Goal: Find specific page/section: Find specific page/section

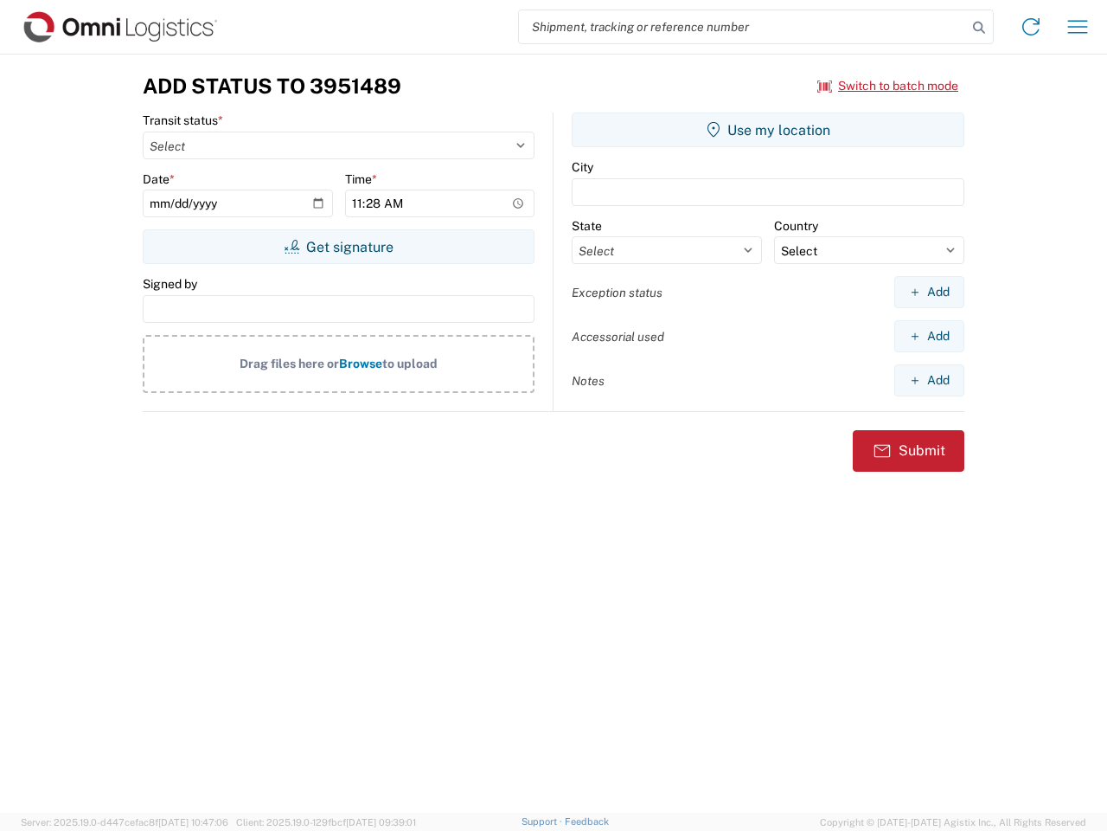
click at [743, 27] on input "search" at bounding box center [743, 26] width 448 height 33
click at [979, 28] on icon at bounding box center [979, 28] width 24 height 24
click at [1031, 27] on icon at bounding box center [1031, 27] width 28 height 28
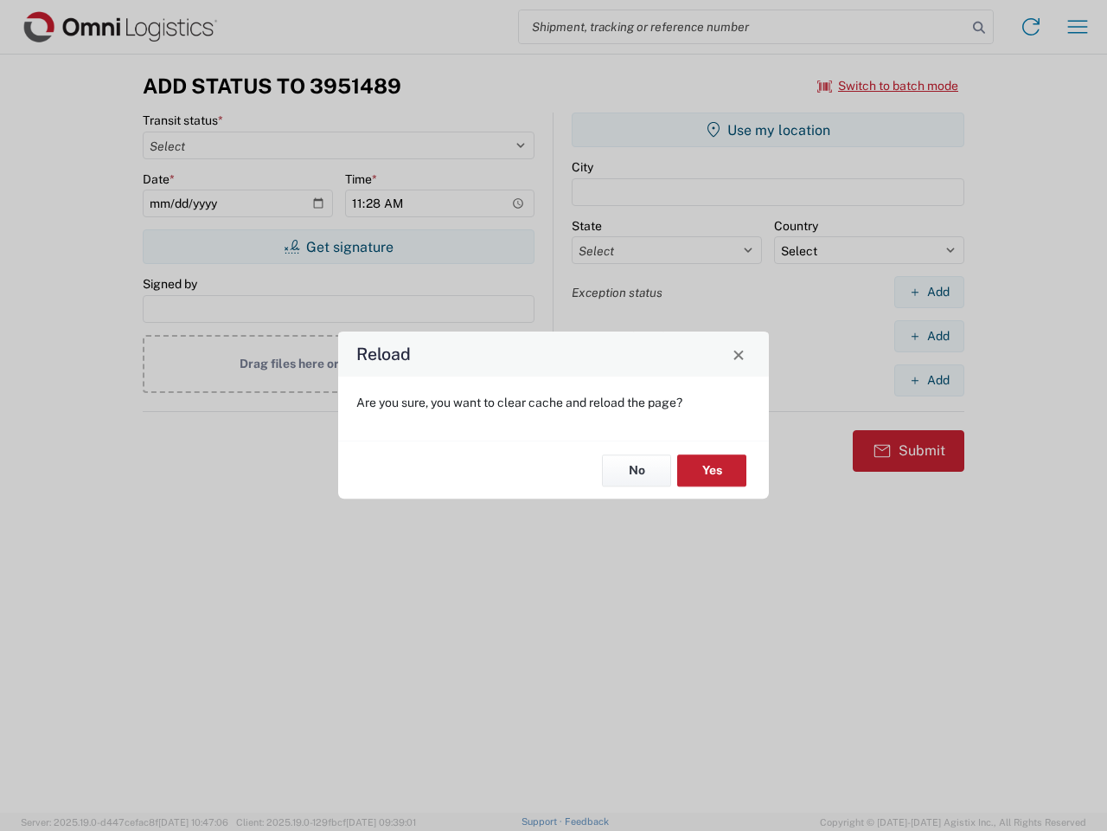
click at [1078, 27] on div "Reload Are you sure, you want to clear cache and reload the page? No Yes" at bounding box center [553, 415] width 1107 height 831
click at [889, 86] on div "Reload Are you sure, you want to clear cache and reload the page? No Yes" at bounding box center [553, 415] width 1107 height 831
click at [338, 247] on div "Reload Are you sure, you want to clear cache and reload the page? No Yes" at bounding box center [553, 415] width 1107 height 831
click at [768, 130] on div "Reload Are you sure, you want to clear cache and reload the page? No Yes" at bounding box center [553, 415] width 1107 height 831
click at [929, 292] on div "Reload Are you sure, you want to clear cache and reload the page? No Yes" at bounding box center [553, 415] width 1107 height 831
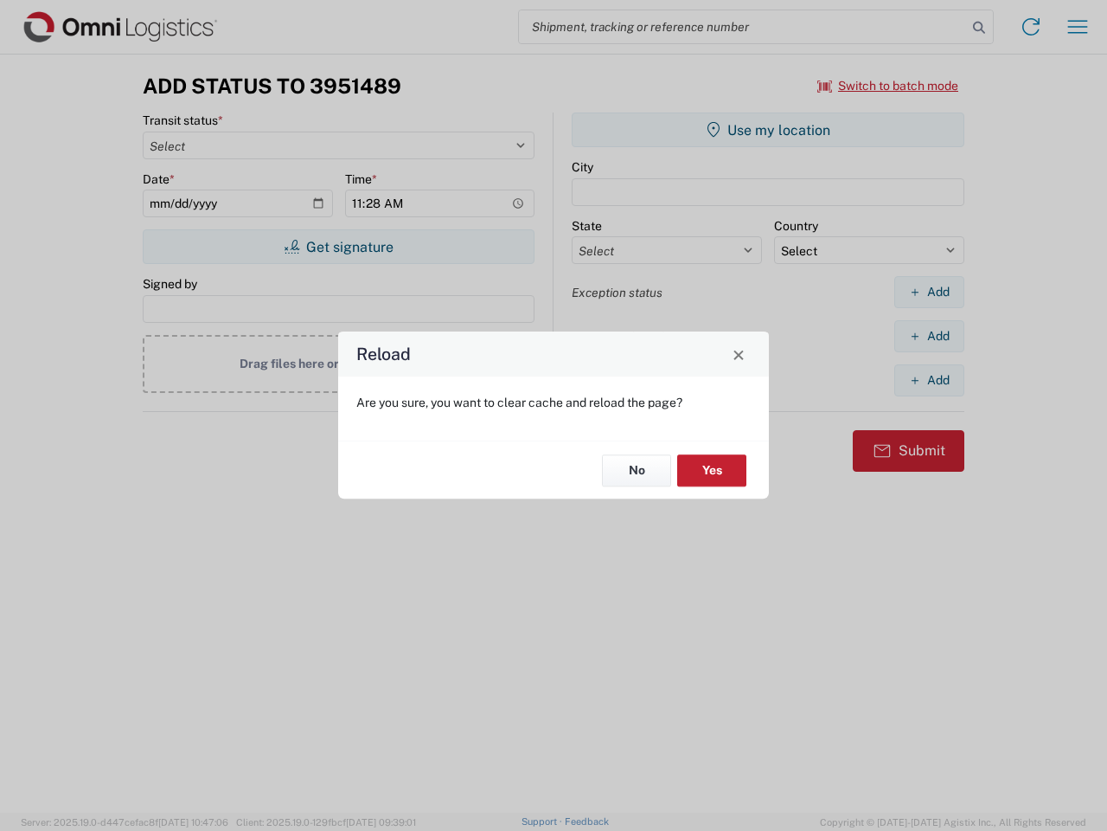
click at [929, 336] on div "Reload Are you sure, you want to clear cache and reload the page? No Yes" at bounding box center [553, 415] width 1107 height 831
click at [929, 380] on div "Reload Are you sure, you want to clear cache and reload the page? No Yes" at bounding box center [553, 415] width 1107 height 831
